Goal: Find specific page/section: Find specific page/section

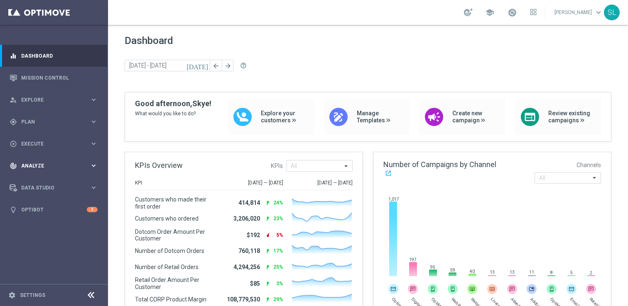
click at [40, 167] on span "Analyze" at bounding box center [55, 166] width 69 height 5
click at [35, 247] on span "BI Studio" at bounding box center [51, 245] width 59 height 5
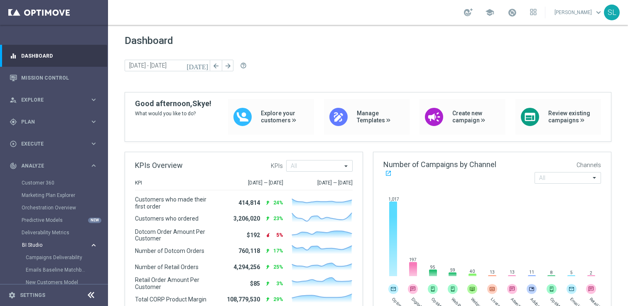
scroll to position [76, 0]
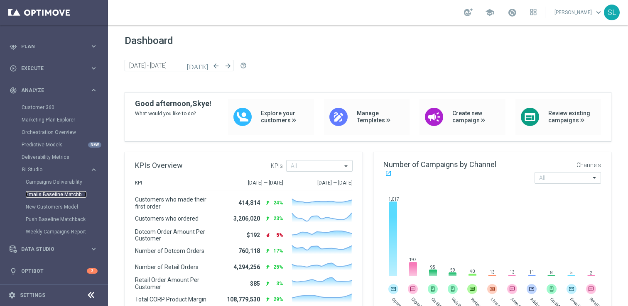
click at [40, 195] on link "Emails Baseline Matchback" at bounding box center [56, 194] width 61 height 7
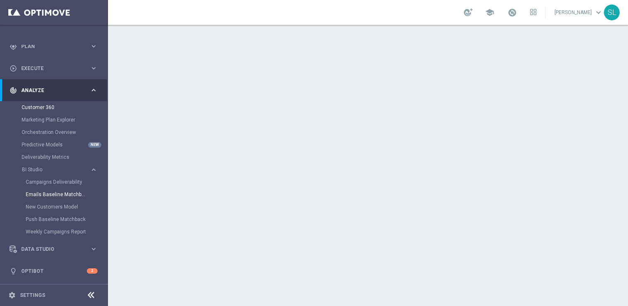
click at [34, 108] on link "Customer 360" at bounding box center [54, 107] width 65 height 7
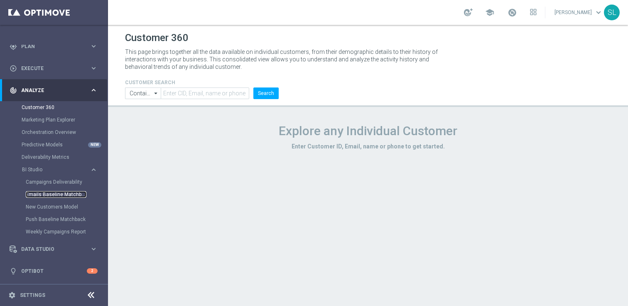
click at [50, 196] on link "Emails Baseline Matchback" at bounding box center [56, 194] width 61 height 7
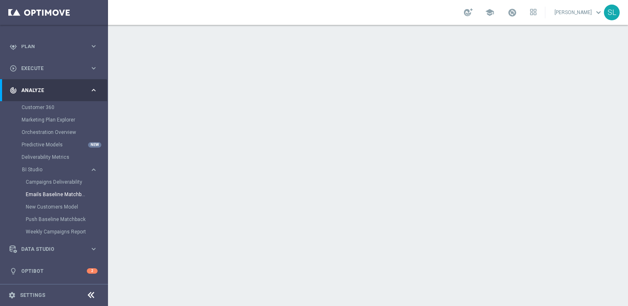
click at [92, 294] on icon at bounding box center [91, 296] width 10 height 10
